Goal: Find specific fact: Find specific fact

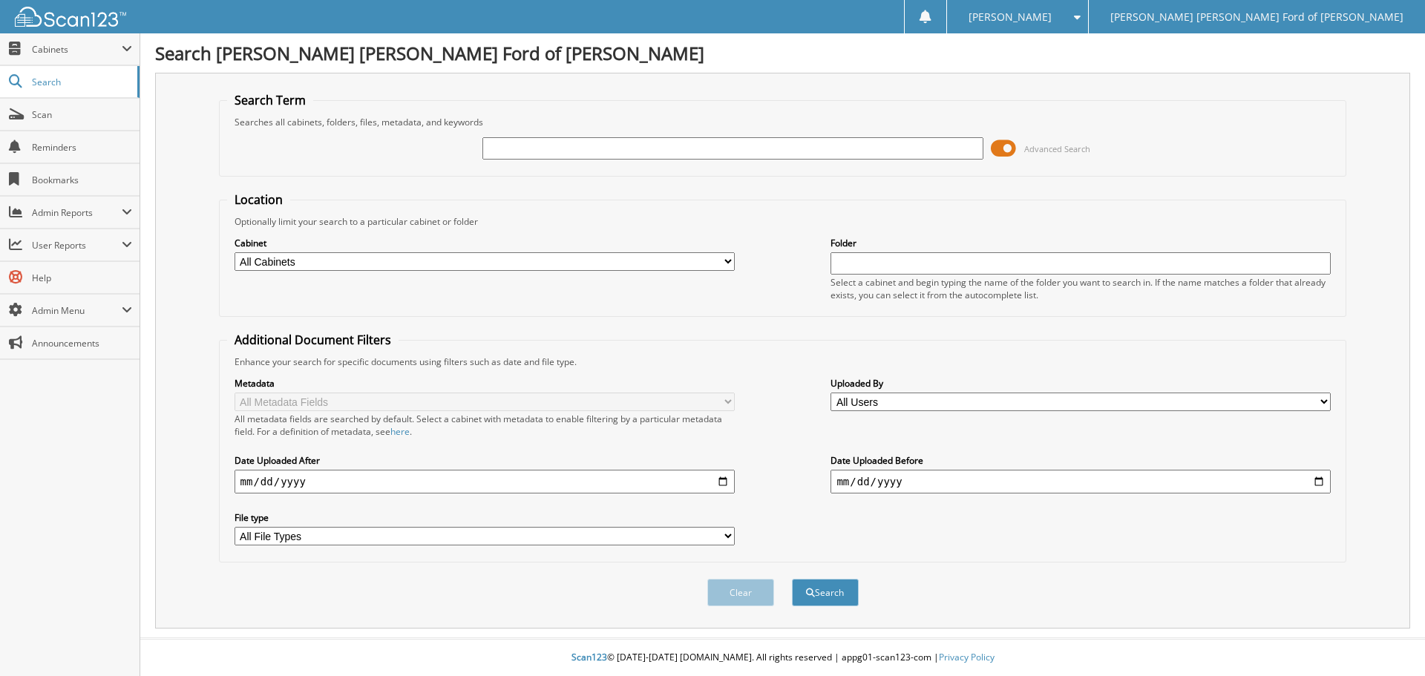
click at [528, 151] on input "text" at bounding box center [732, 148] width 500 height 22
type input "[PERSON_NAME]"
click at [792, 579] on button "Search" at bounding box center [825, 592] width 67 height 27
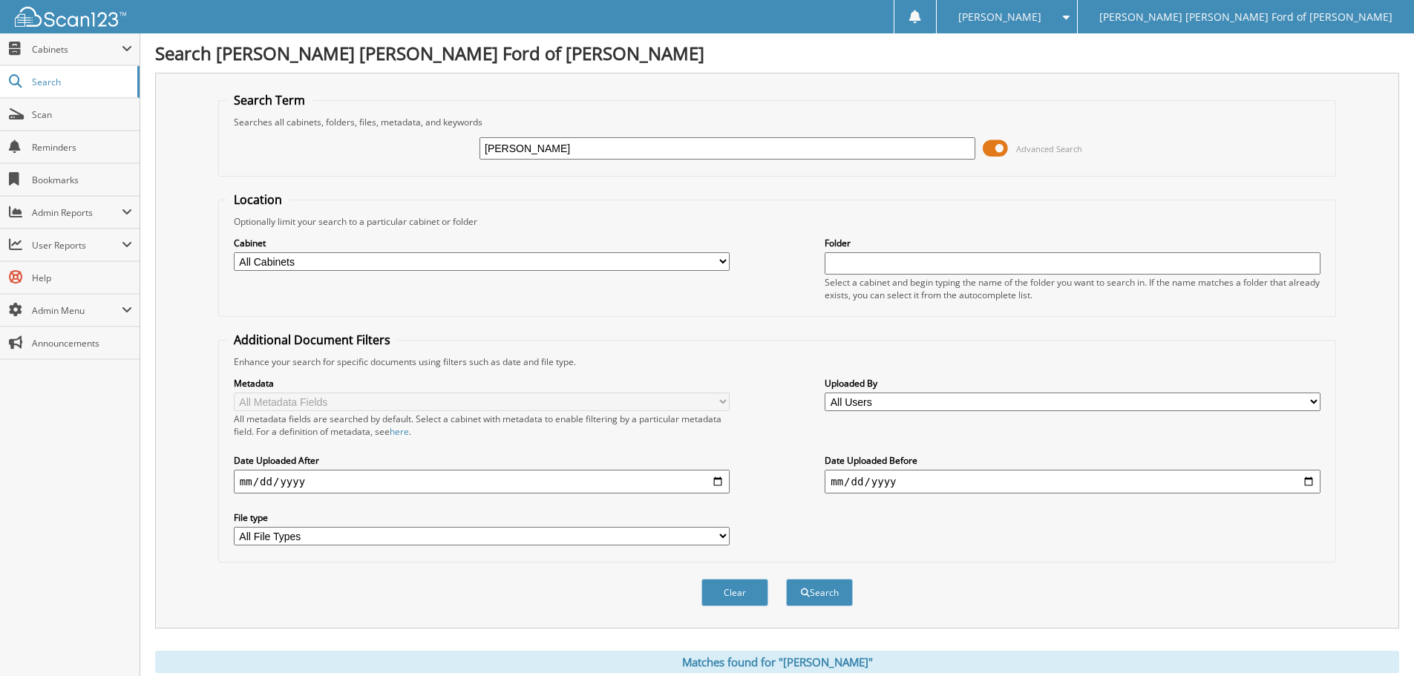
click at [658, 145] on input "[PERSON_NAME]" at bounding box center [727, 148] width 496 height 22
type input "205488"
click at [786, 579] on button "Search" at bounding box center [819, 592] width 67 height 27
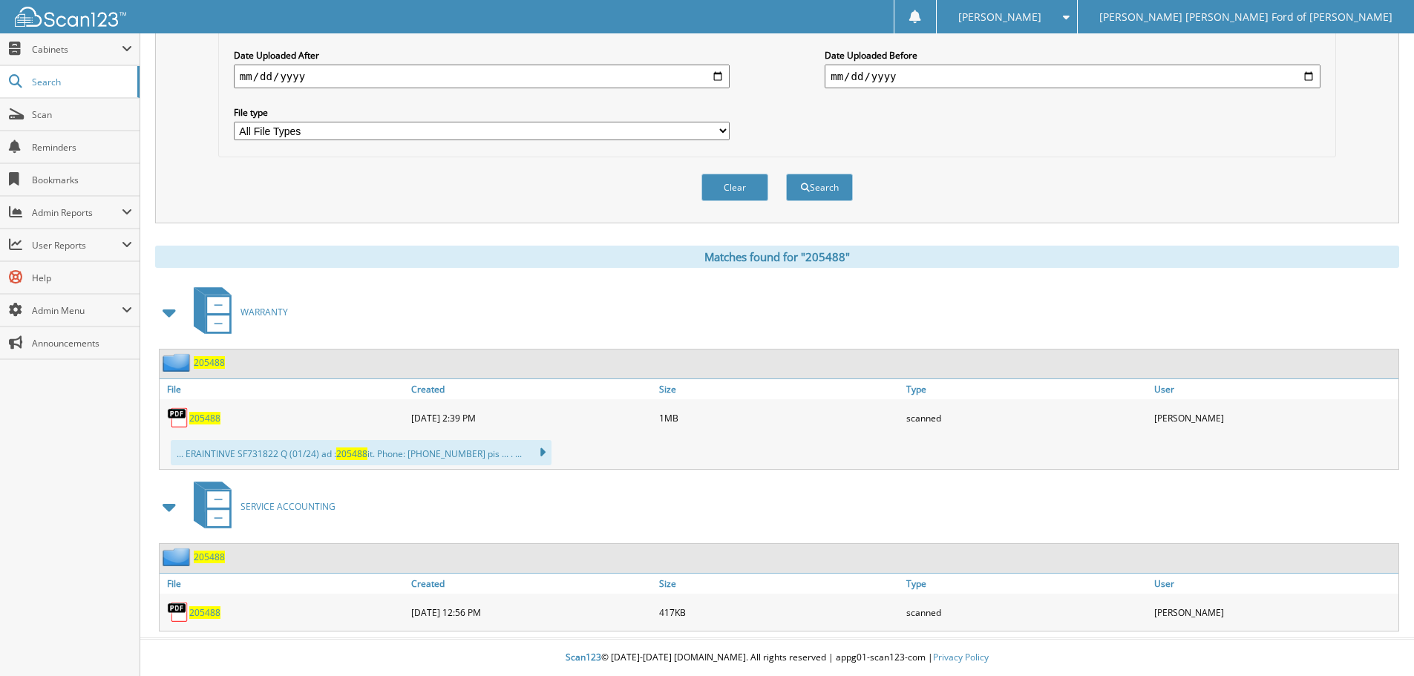
scroll to position [406, 0]
click at [209, 420] on span "205488" at bounding box center [204, 418] width 31 height 13
click at [206, 612] on span "205488" at bounding box center [204, 612] width 31 height 13
click at [207, 612] on span "205488" at bounding box center [204, 612] width 31 height 13
click at [1135, 192] on div "Clear Search" at bounding box center [777, 187] width 1118 height 60
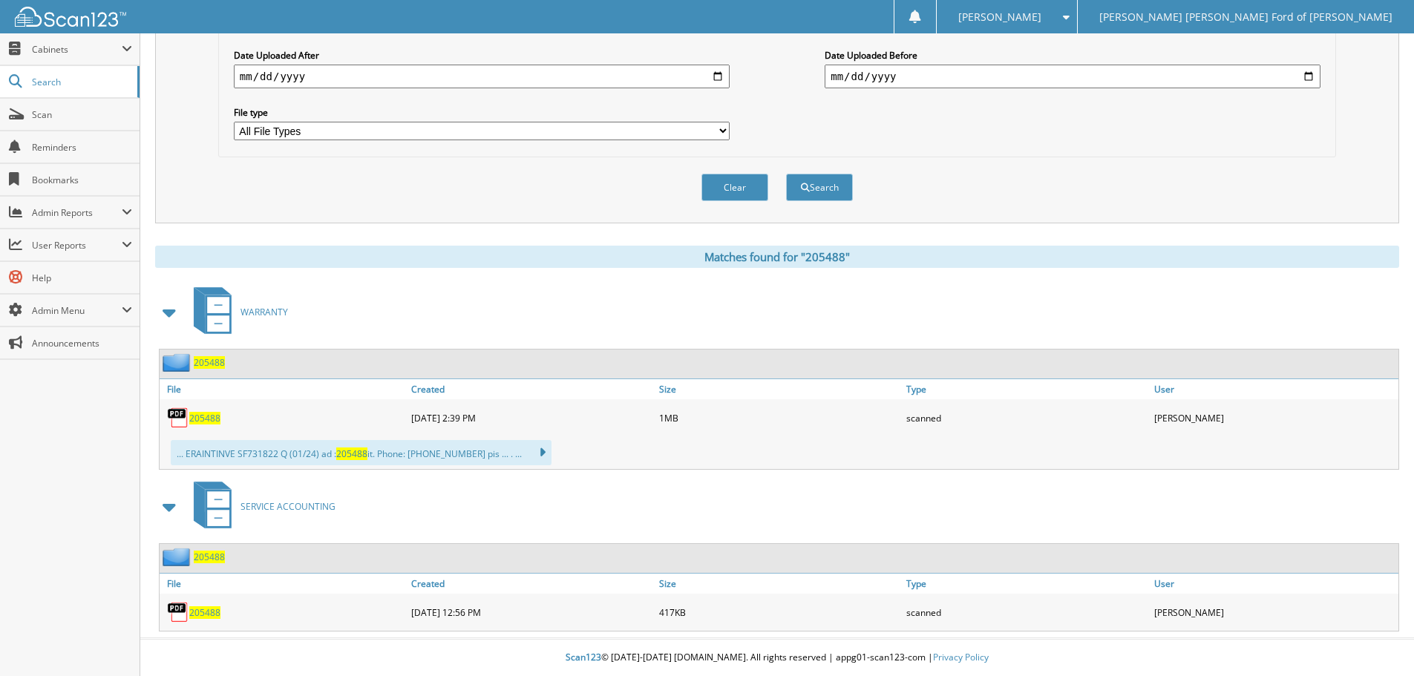
click at [897, 373] on div "205488" at bounding box center [779, 364] width 1239 height 29
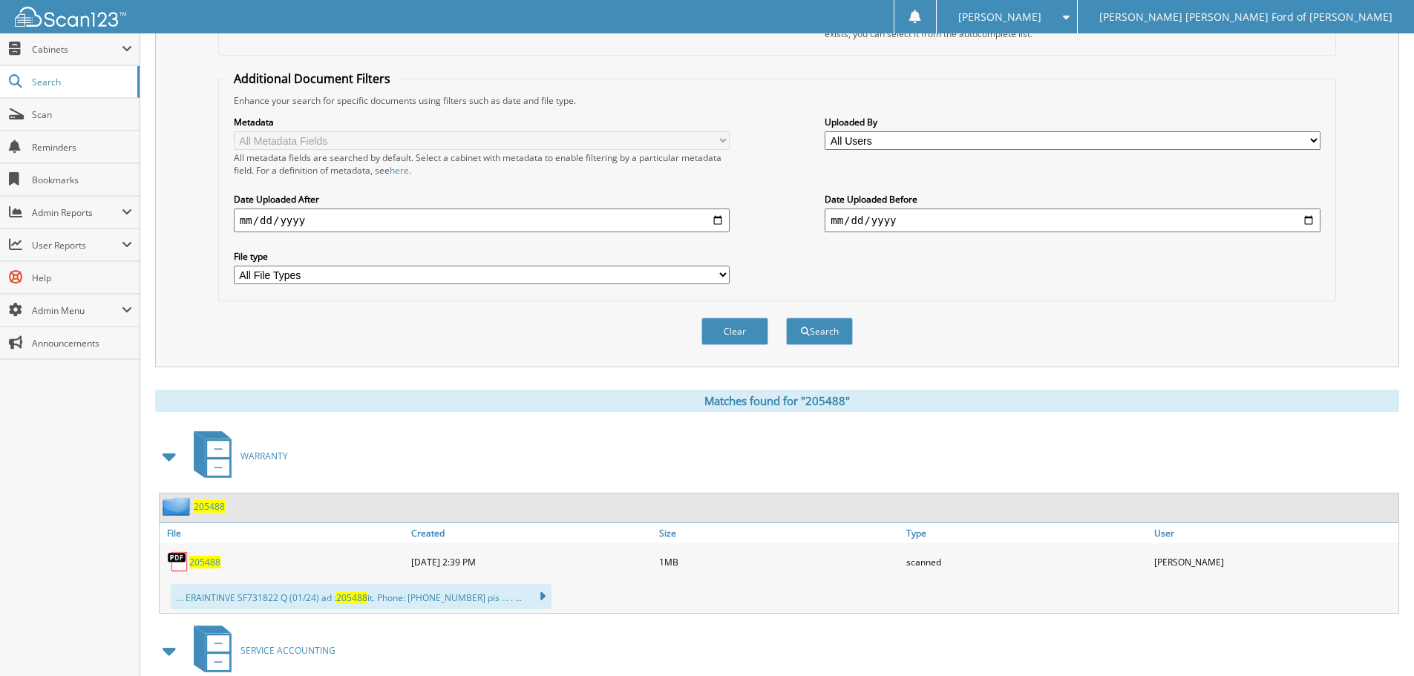
scroll to position [35, 0]
